Goal: Information Seeking & Learning: Learn about a topic

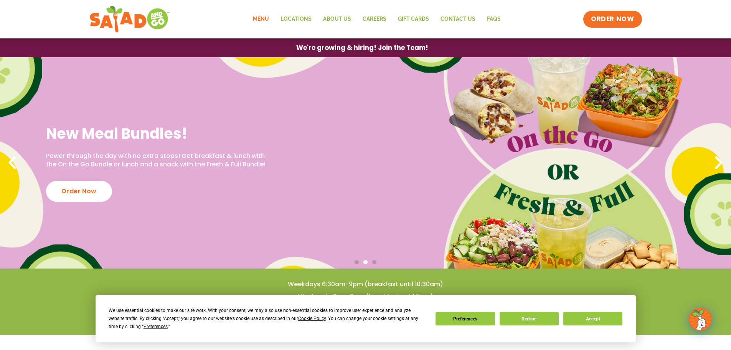
click at [262, 17] on link "Menu" at bounding box center [261, 19] width 28 height 18
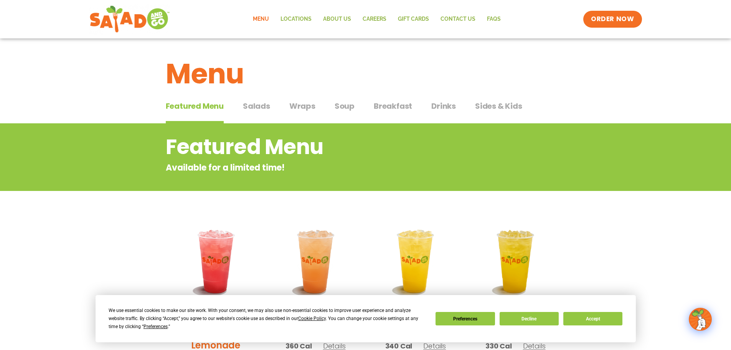
click at [263, 105] on span "Salads" at bounding box center [256, 106] width 27 height 12
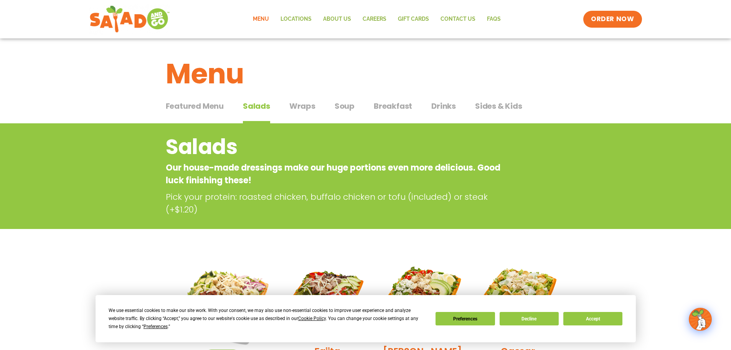
click at [306, 103] on span "Wraps" at bounding box center [302, 106] width 26 height 12
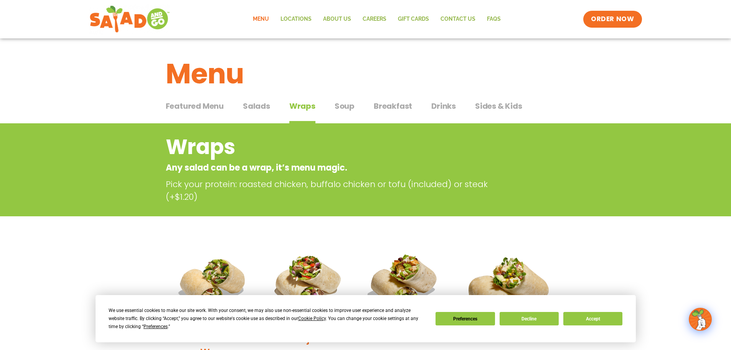
click at [248, 107] on span "Salads" at bounding box center [256, 106] width 27 height 12
